Goal: Task Accomplishment & Management: Complete application form

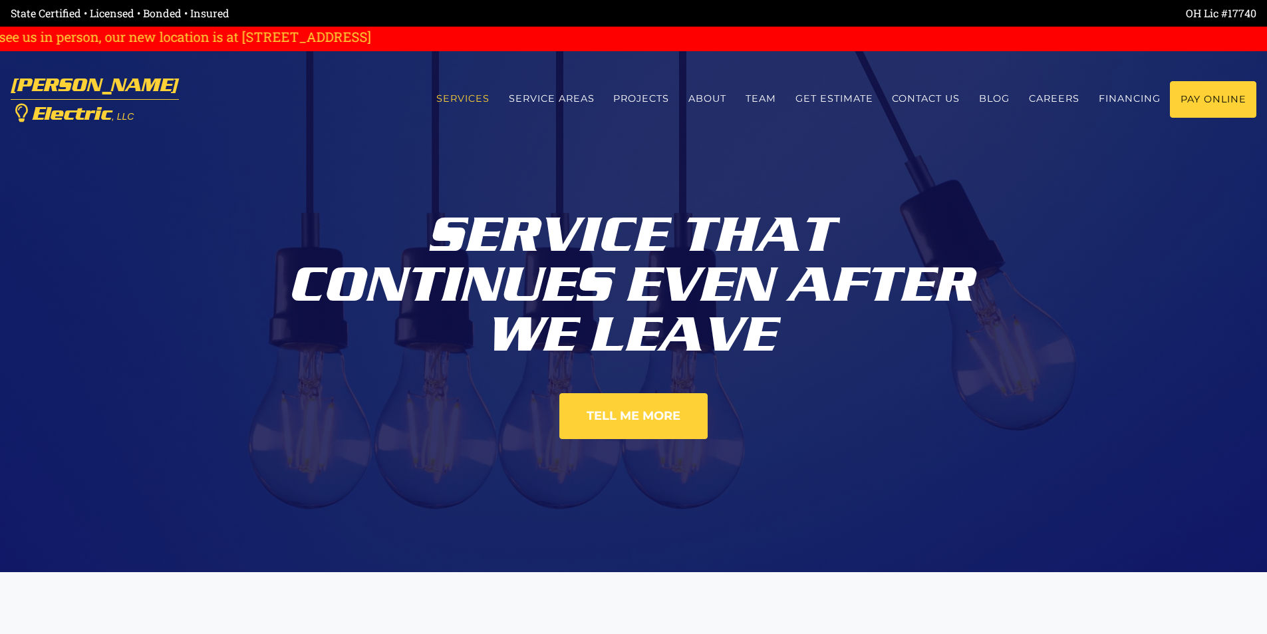
click at [476, 97] on link "Services" at bounding box center [462, 98] width 73 height 35
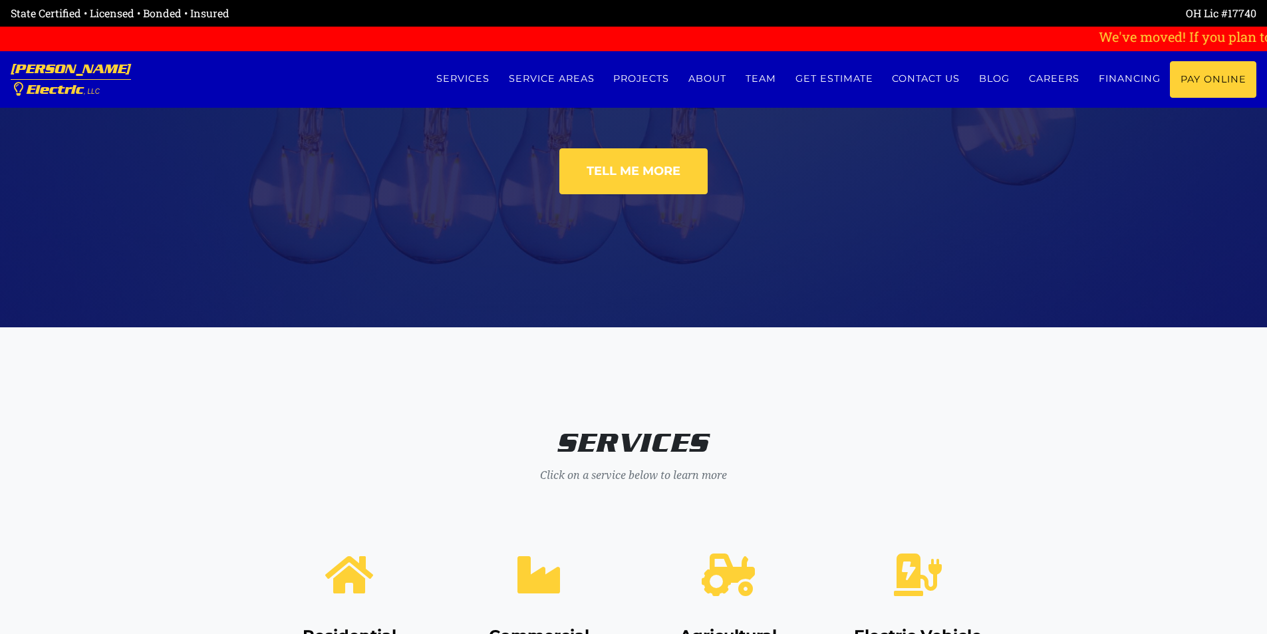
scroll to position [240, 0]
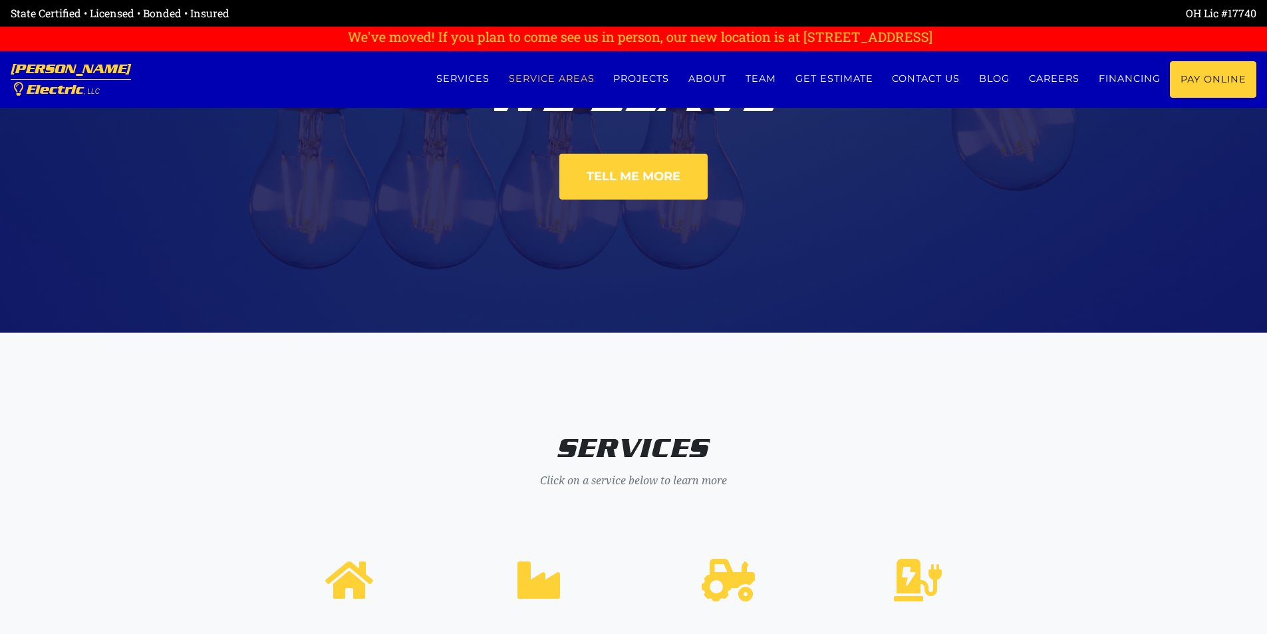
click at [520, 78] on link "Service Areas" at bounding box center [551, 78] width 105 height 35
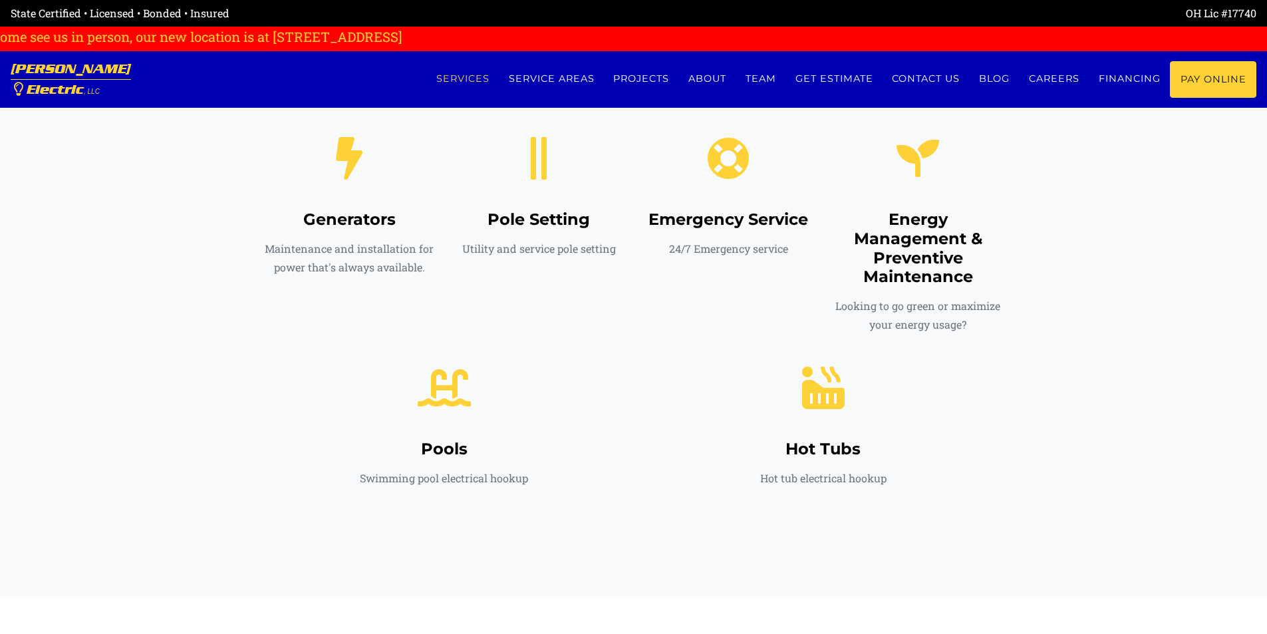
scroll to position [870, 0]
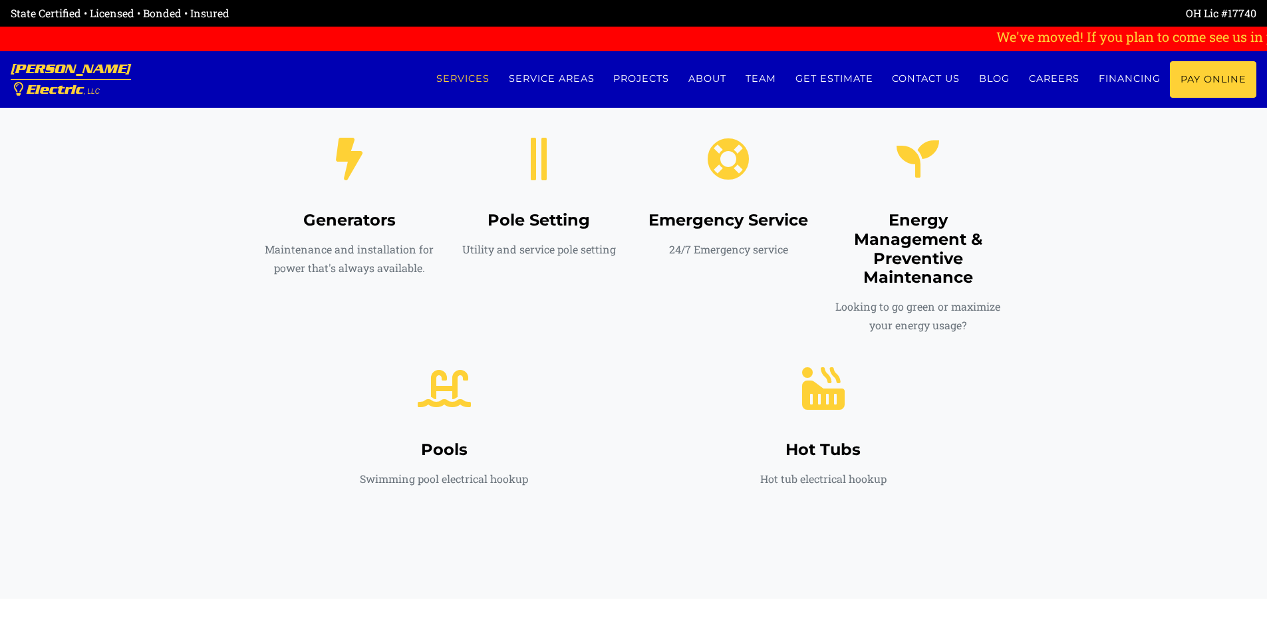
click at [461, 79] on link "Services" at bounding box center [462, 78] width 73 height 35
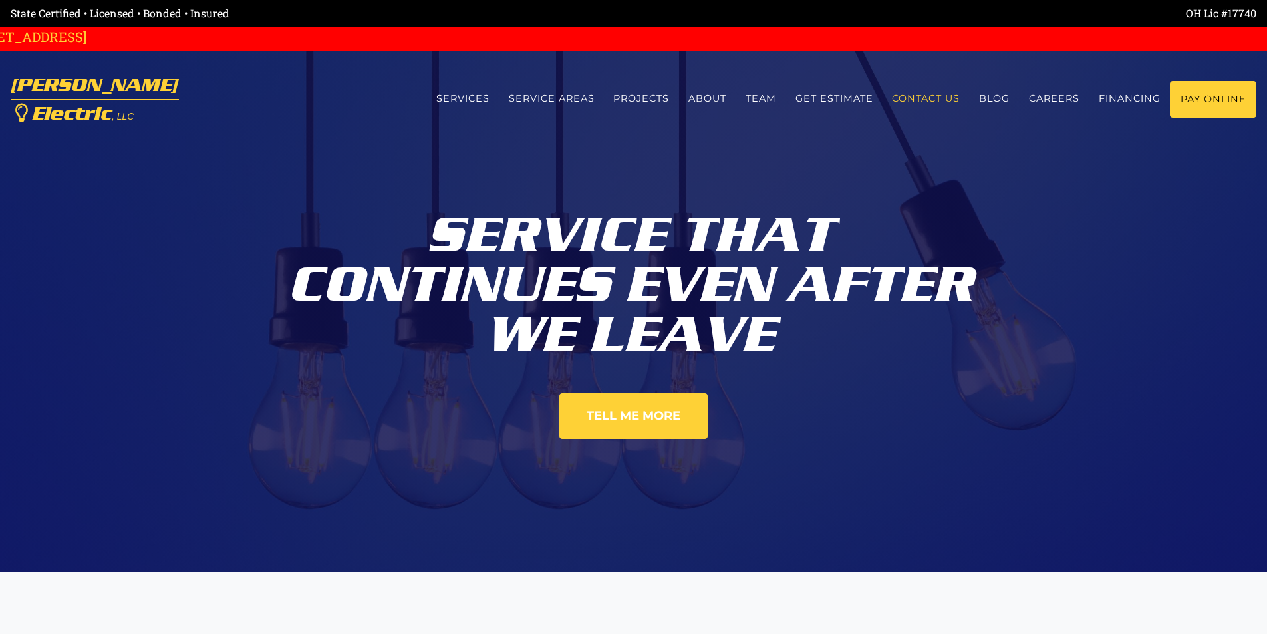
click at [913, 102] on link "Contact us" at bounding box center [926, 98] width 87 height 35
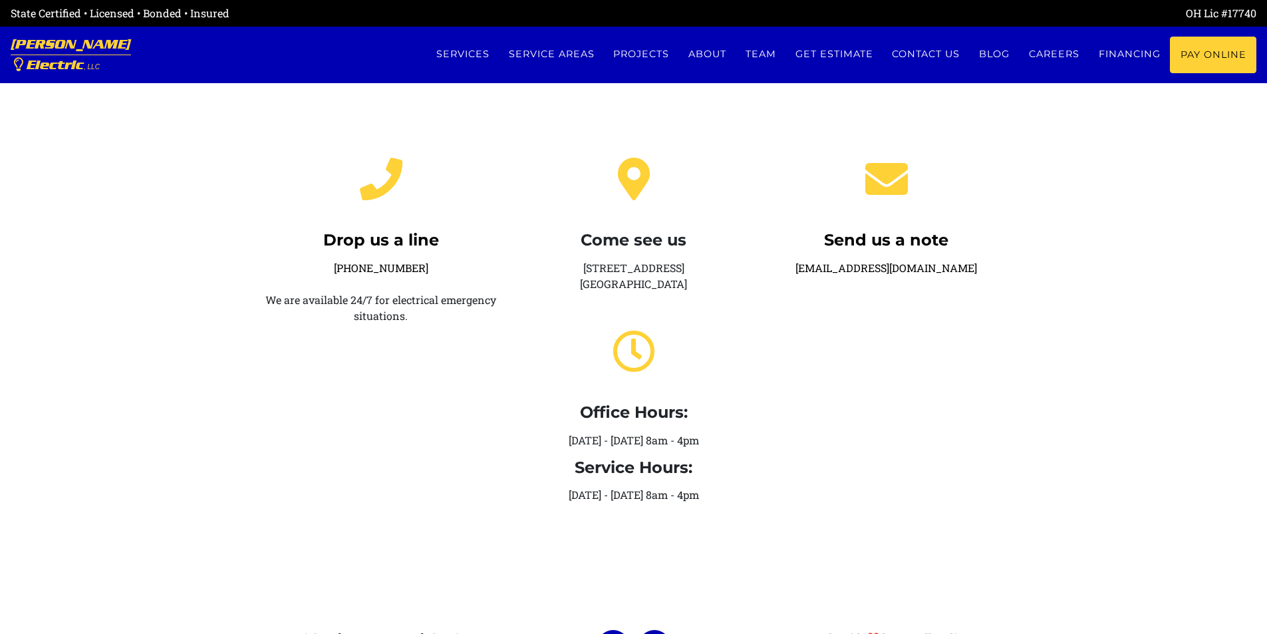
scroll to position [266, 0]
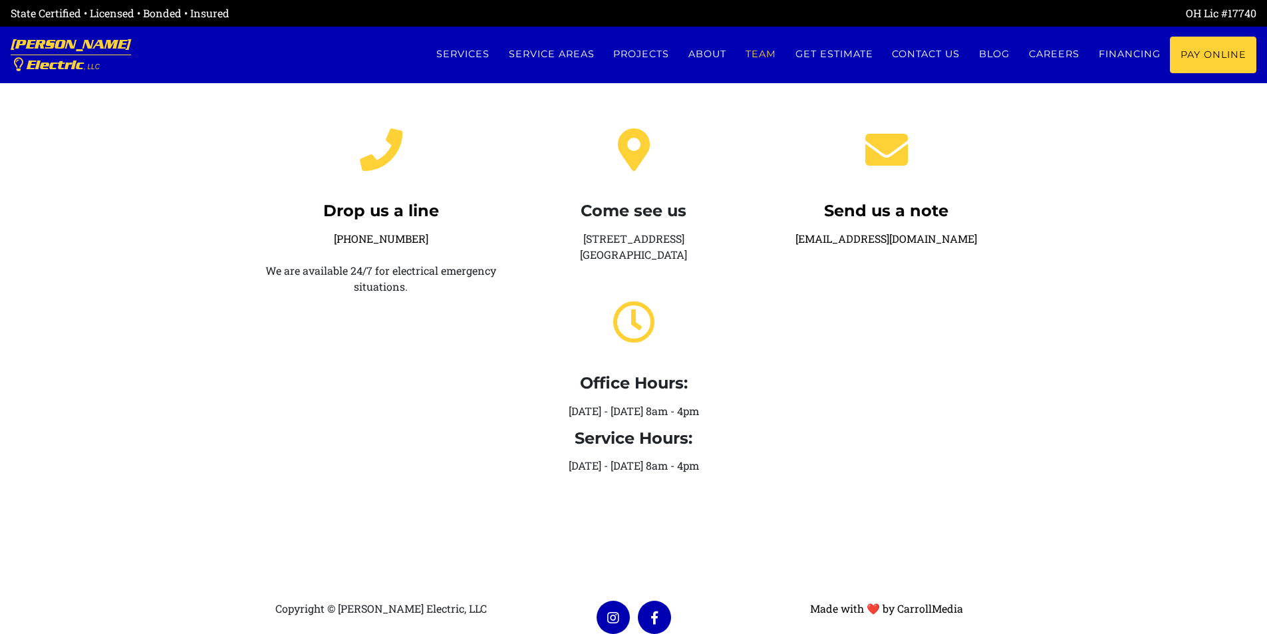
click at [762, 56] on link "Team" at bounding box center [762, 54] width 50 height 35
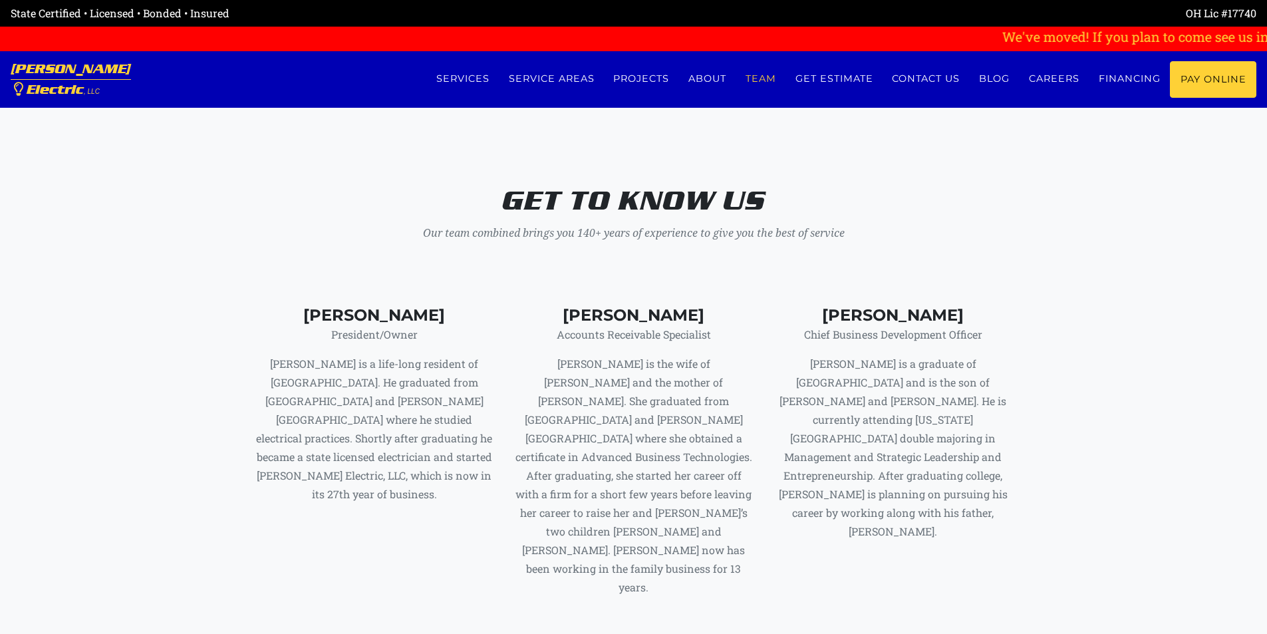
scroll to position [5363, 0]
click at [810, 79] on link "Get estimate" at bounding box center [834, 78] width 97 height 35
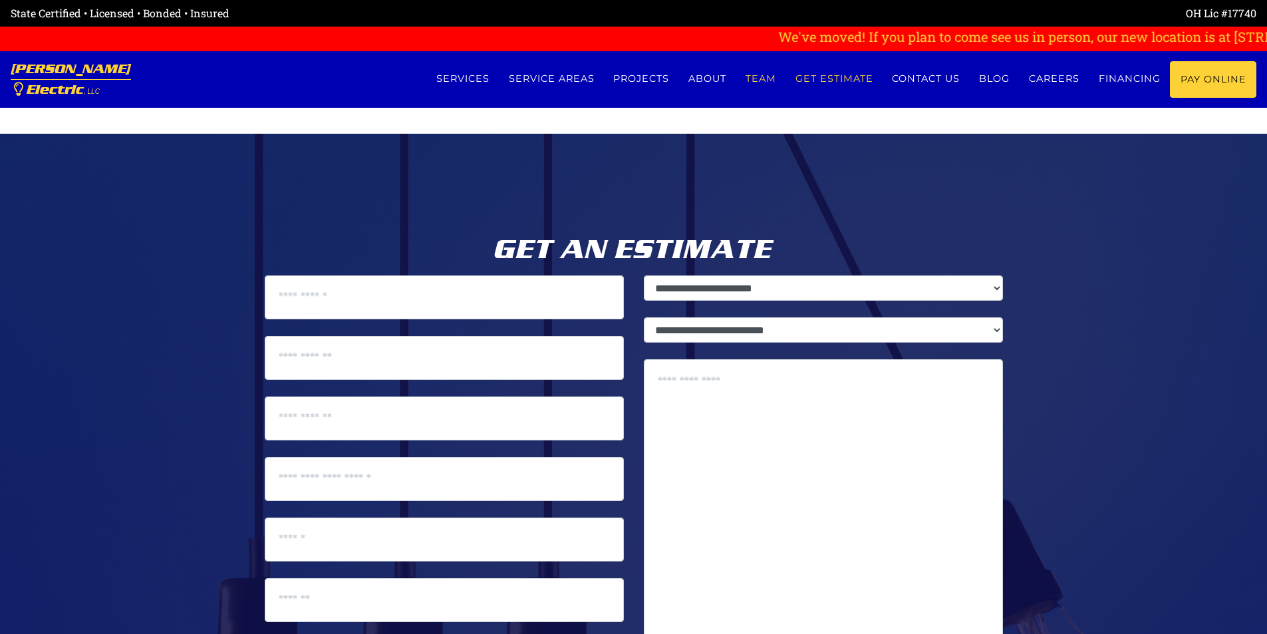
scroll to position [6698, 0]
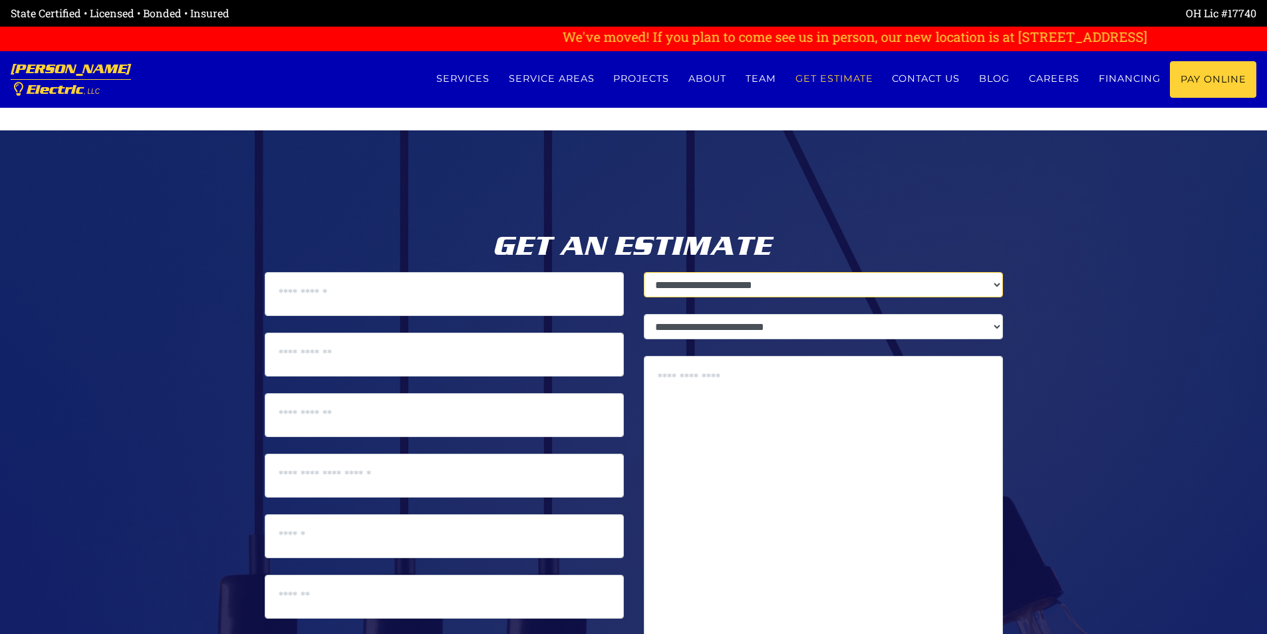
click at [993, 272] on select "**********" at bounding box center [823, 284] width 359 height 25
select select "********"
click at [644, 272] on select "**********" at bounding box center [823, 284] width 359 height 25
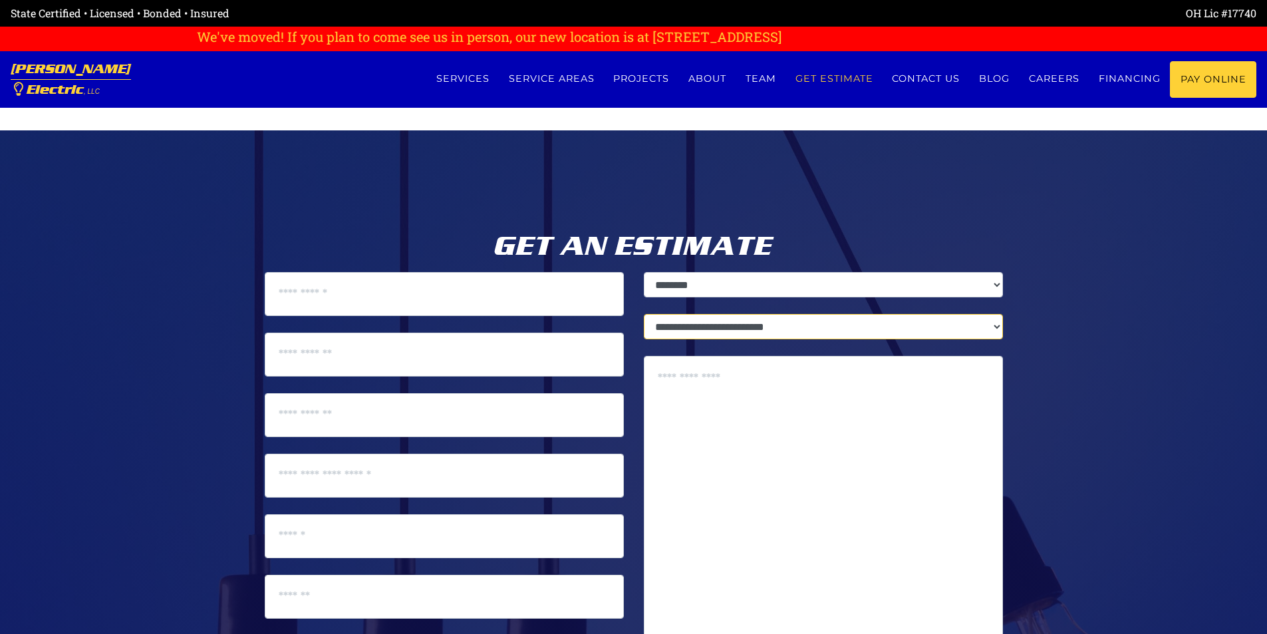
click at [998, 314] on select "**********" at bounding box center [823, 326] width 359 height 25
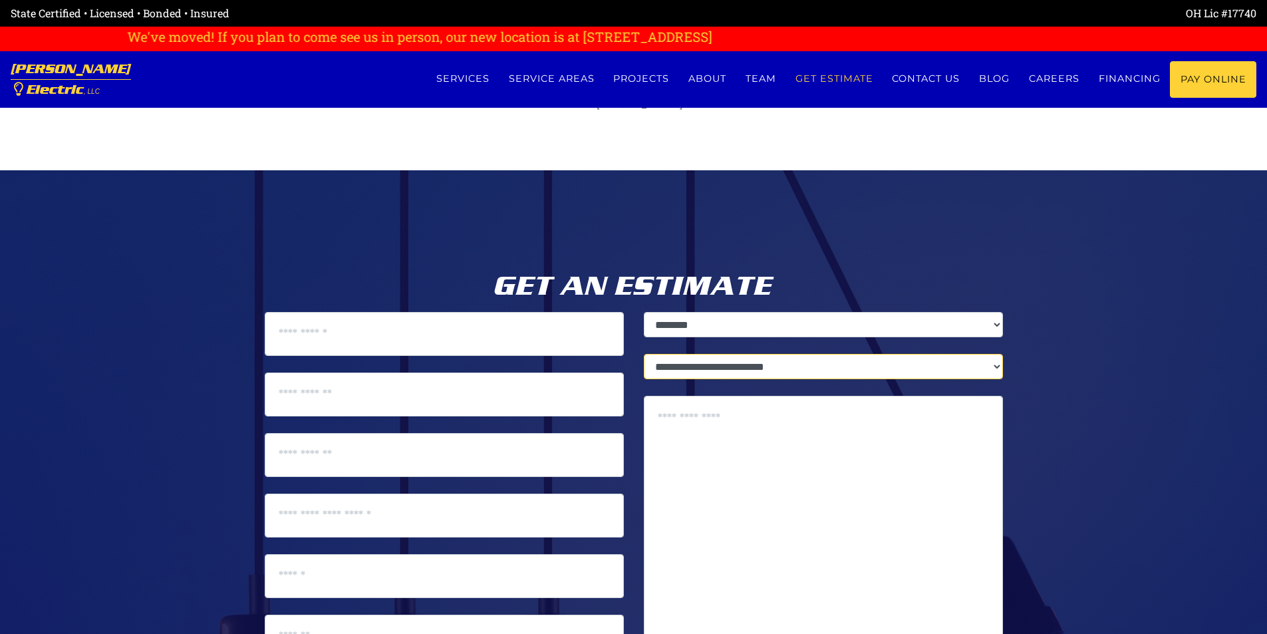
scroll to position [6738, 0]
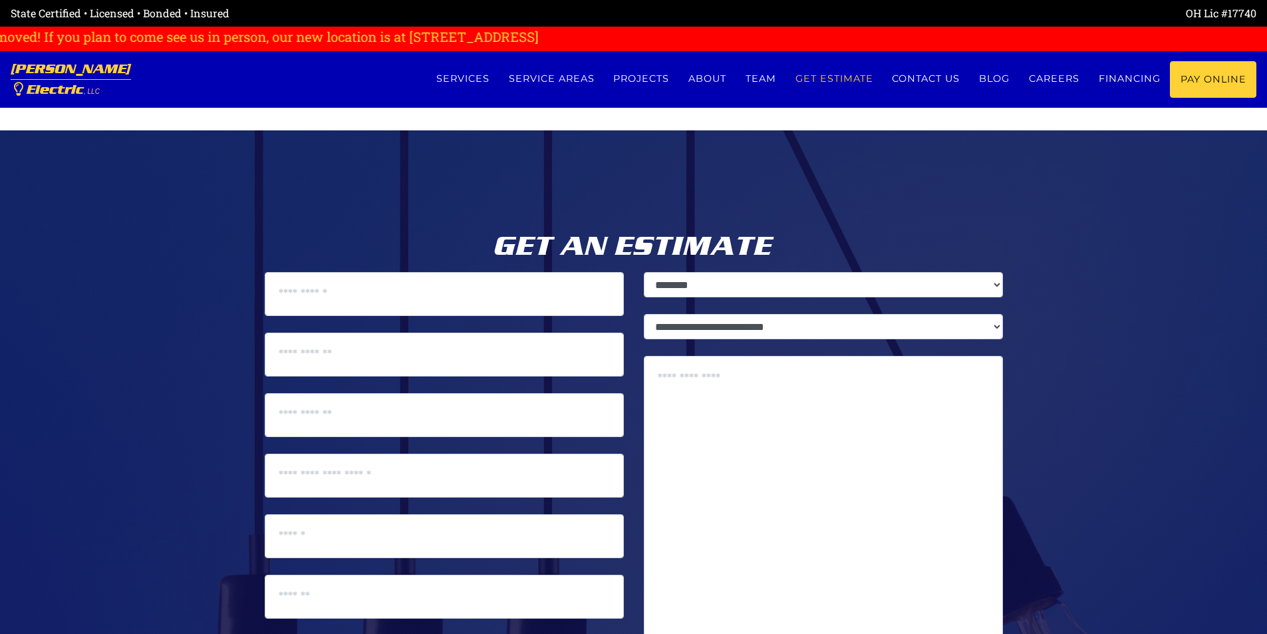
click at [1168, 154] on section "Get an Estimate Please enter your name. Please enter a valid email. Please ente…" at bounding box center [633, 619] width 1267 height 978
click at [931, 84] on link "Contact us" at bounding box center [926, 78] width 87 height 35
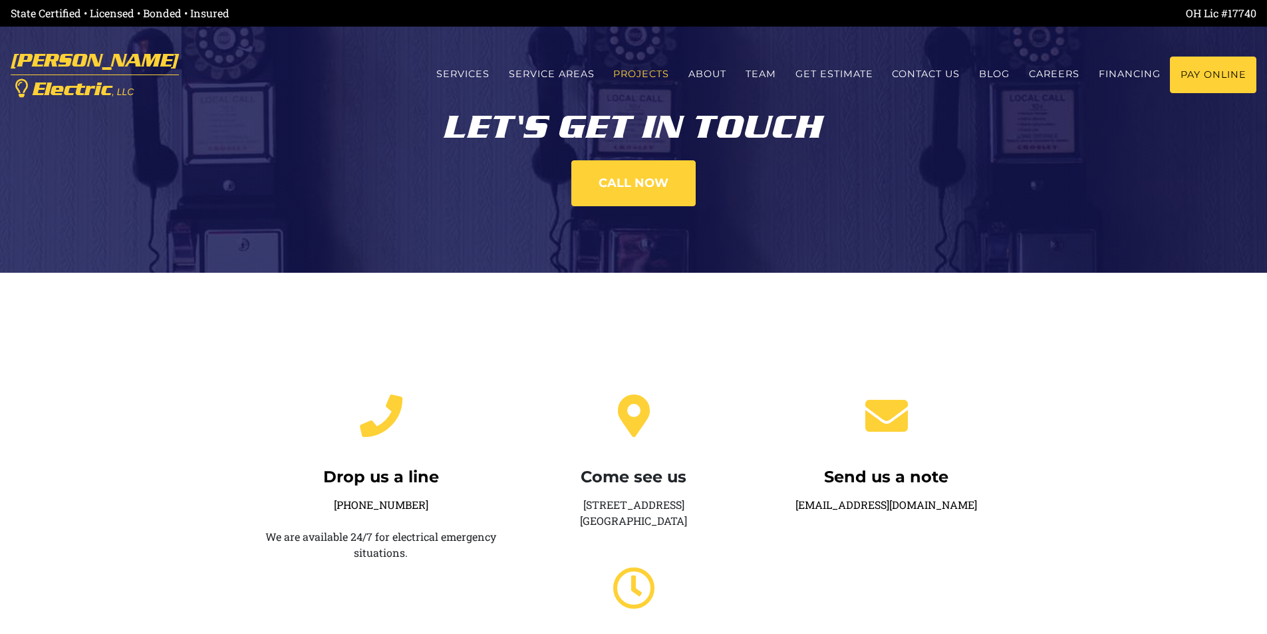
click at [661, 78] on link "Projects" at bounding box center [641, 74] width 75 height 35
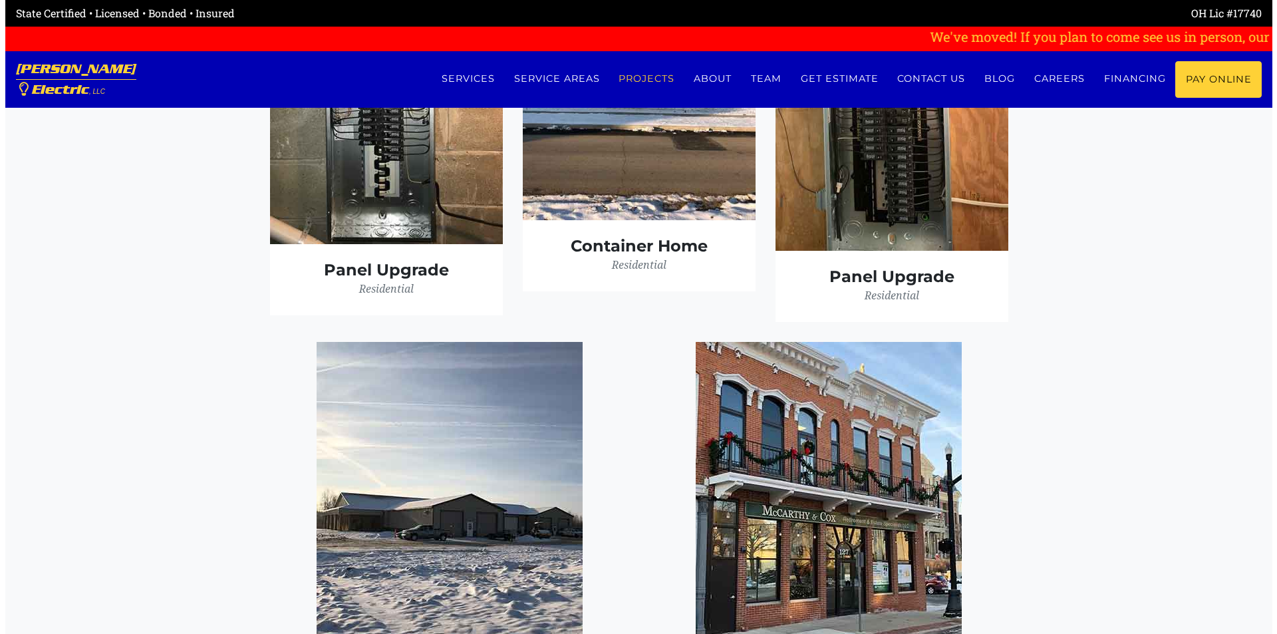
scroll to position [3668, 0]
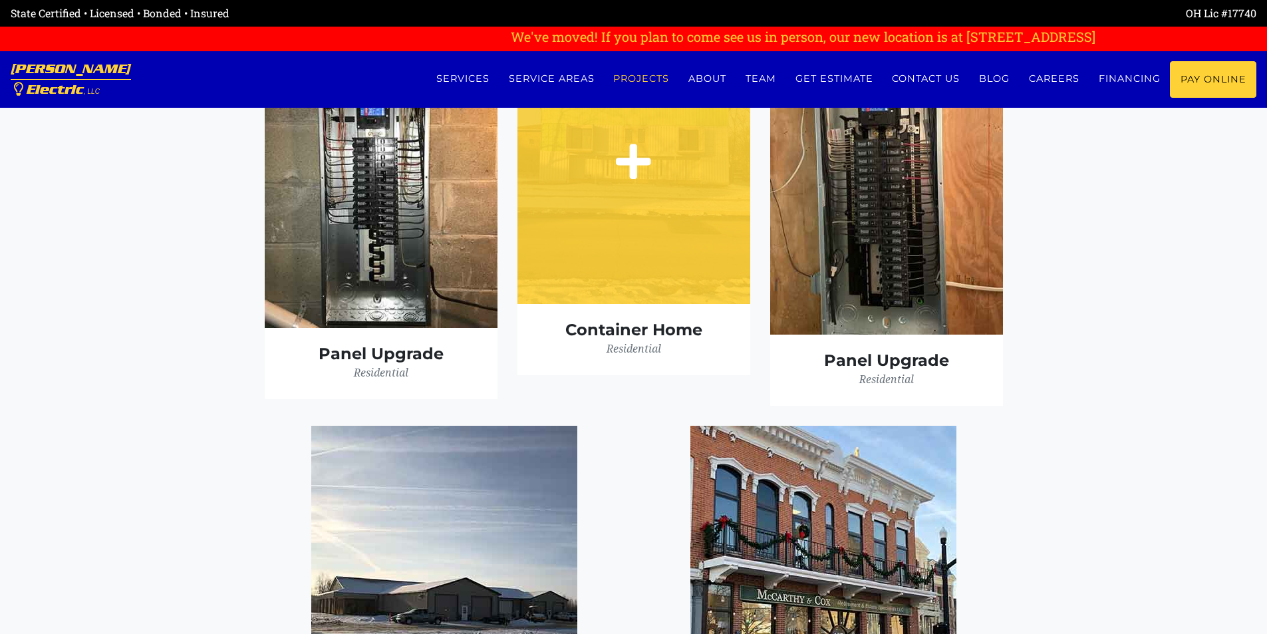
click at [646, 219] on div at bounding box center [634, 157] width 233 height 293
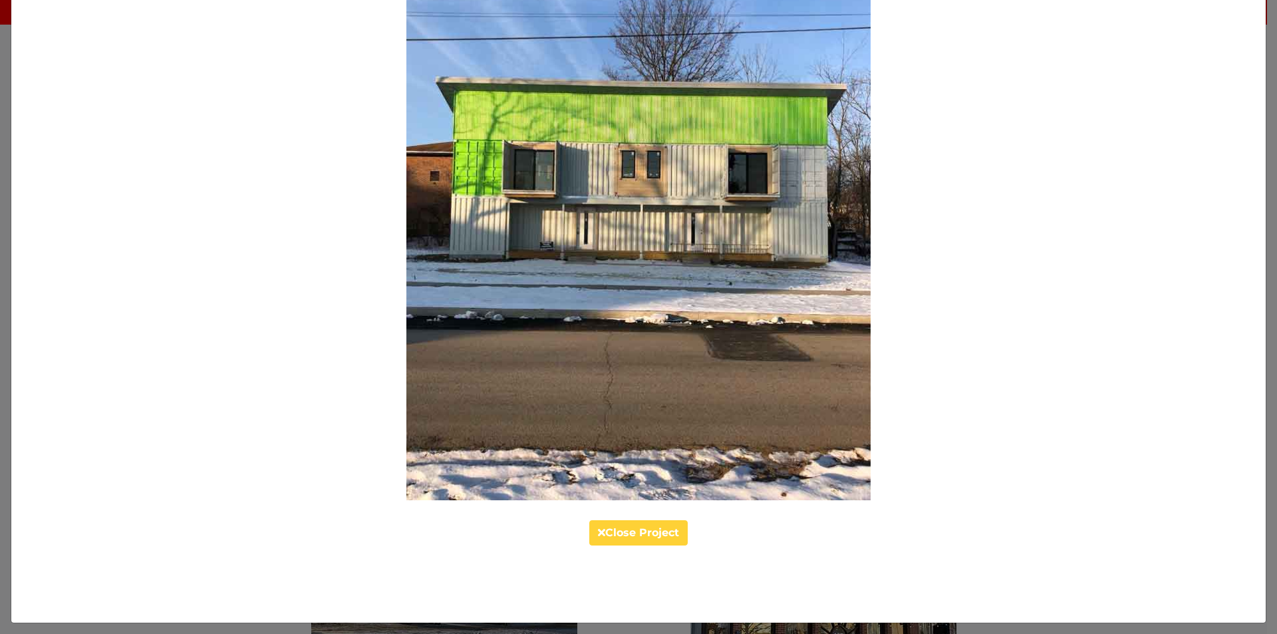
scroll to position [0, 0]
